Goal: Entertainment & Leisure: Consume media (video, audio)

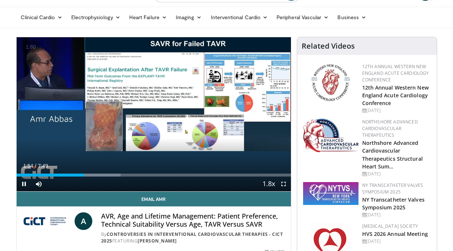
scroll to position [28, 0]
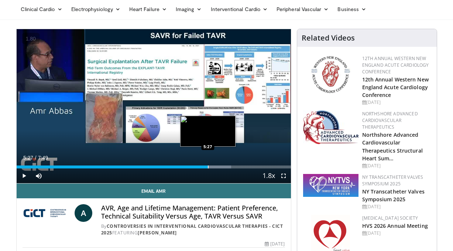
click at [207, 165] on div "Loaded : 78.23% 5:27 5:27" at bounding box center [154, 165] width 274 height 7
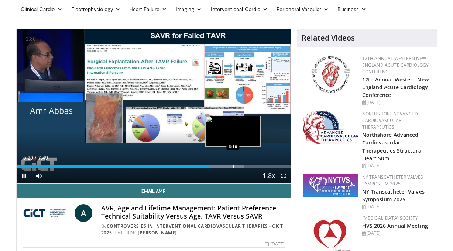
click at [233, 165] on div "Loaded : 83.13% 5:29 6:10" at bounding box center [154, 165] width 274 height 7
click at [224, 166] on div "Progress Bar" at bounding box center [224, 167] width 1 height 3
click at [230, 167] on div "Progress Bar" at bounding box center [230, 167] width 1 height 3
